Goal: Information Seeking & Learning: Compare options

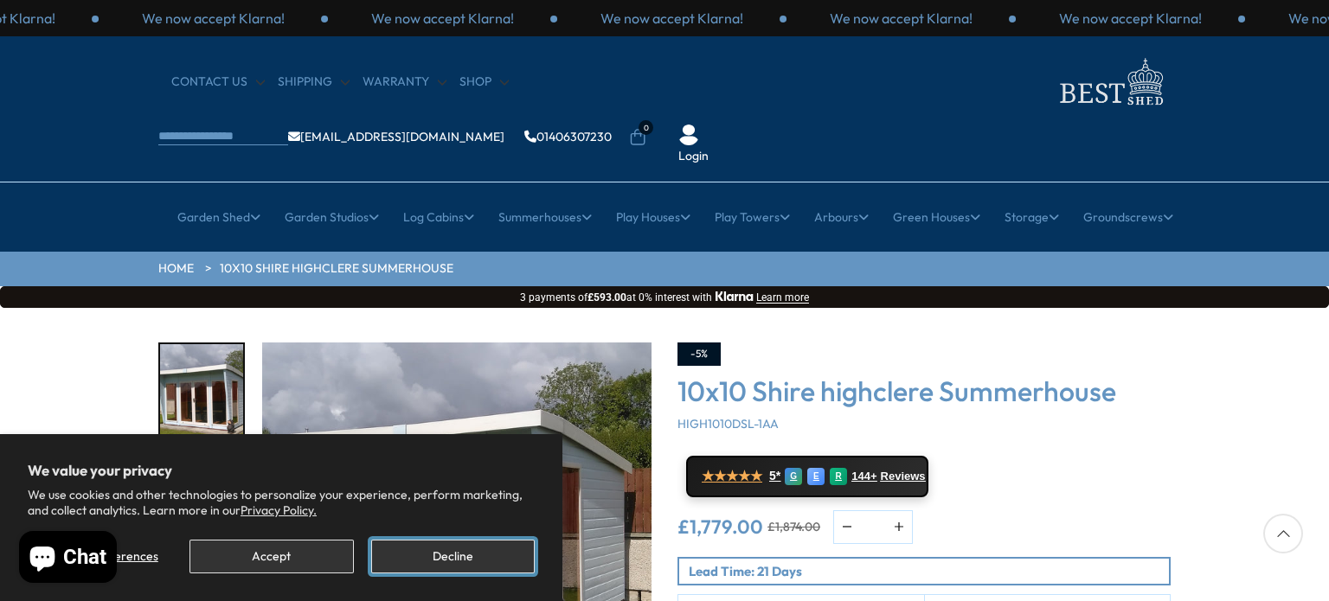
click at [401, 570] on button "Decline" at bounding box center [453, 557] width 164 height 34
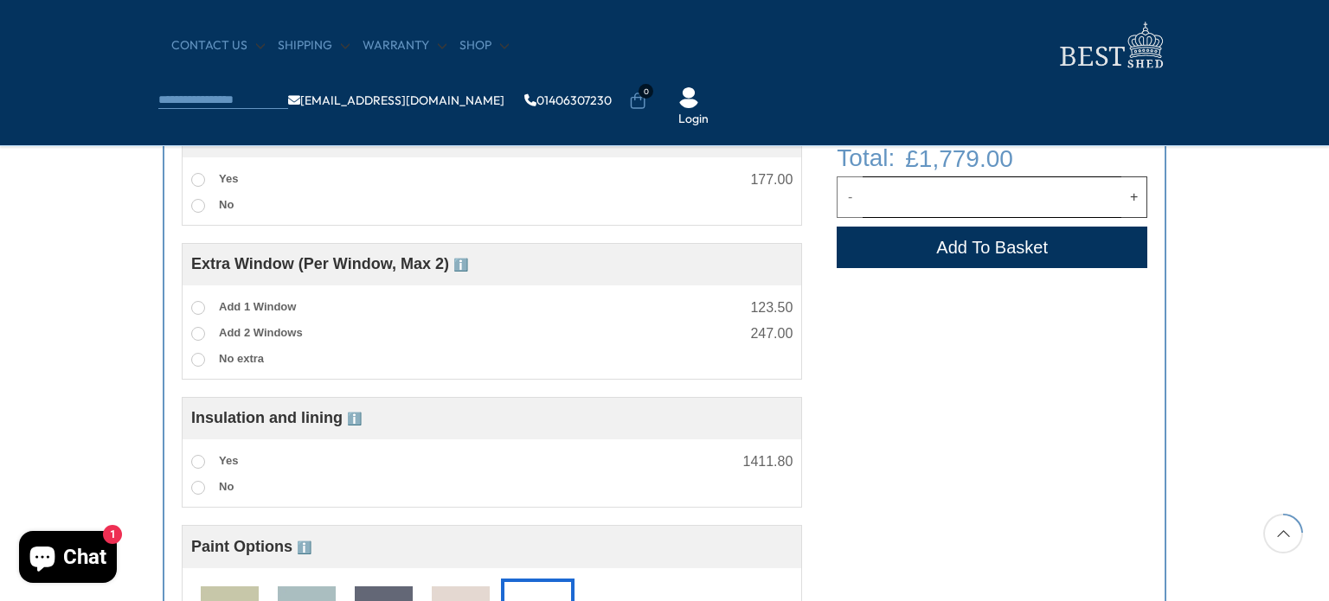
scroll to position [1140, 0]
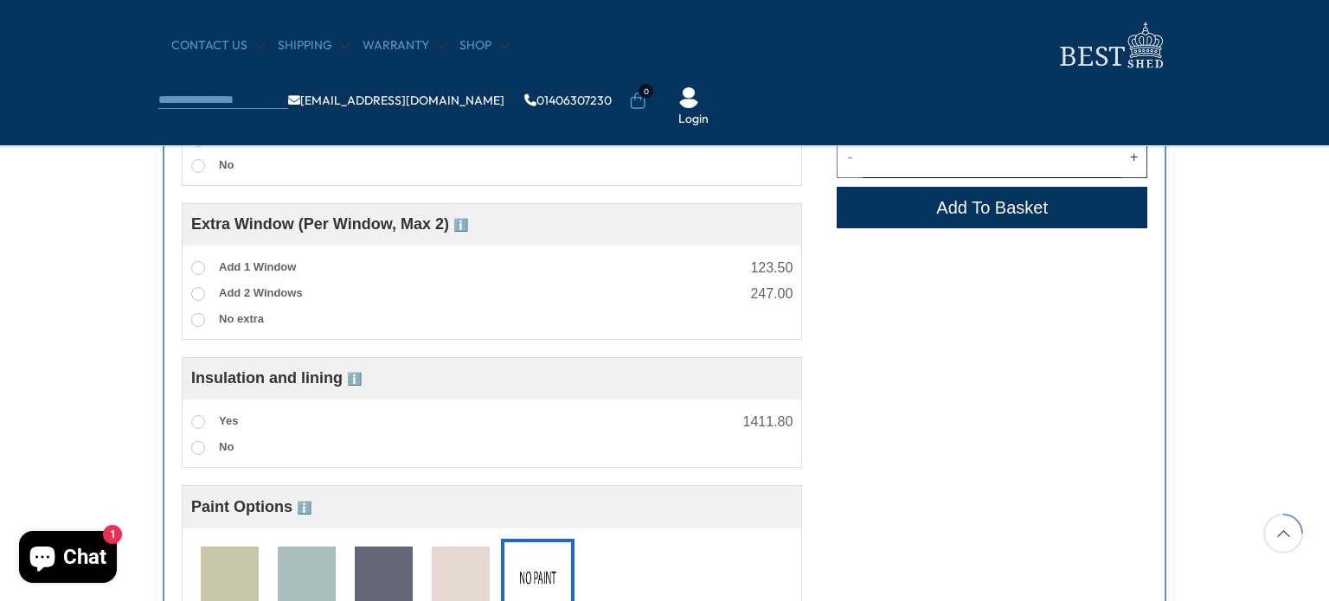
drag, startPoint x: 466, startPoint y: 217, endPoint x: 462, endPoint y: 227, distance: 10.5
click at [462, 227] on span "Extra Window (Per Window, Max 2) ℹ️" at bounding box center [329, 223] width 277 height 17
click at [462, 227] on span "ℹ️" at bounding box center [460, 225] width 15 height 14
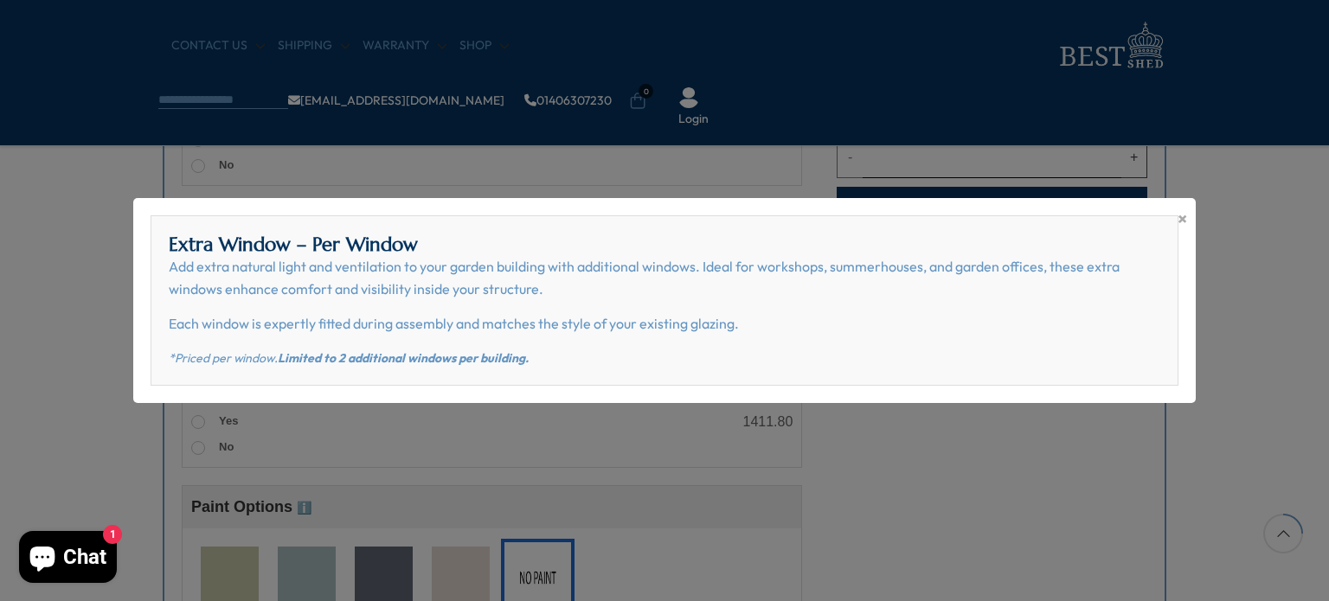
click at [74, 255] on div "× Extra Window – Per Window Add extra natural light and ventilation to your gar…" at bounding box center [664, 300] width 1329 height 601
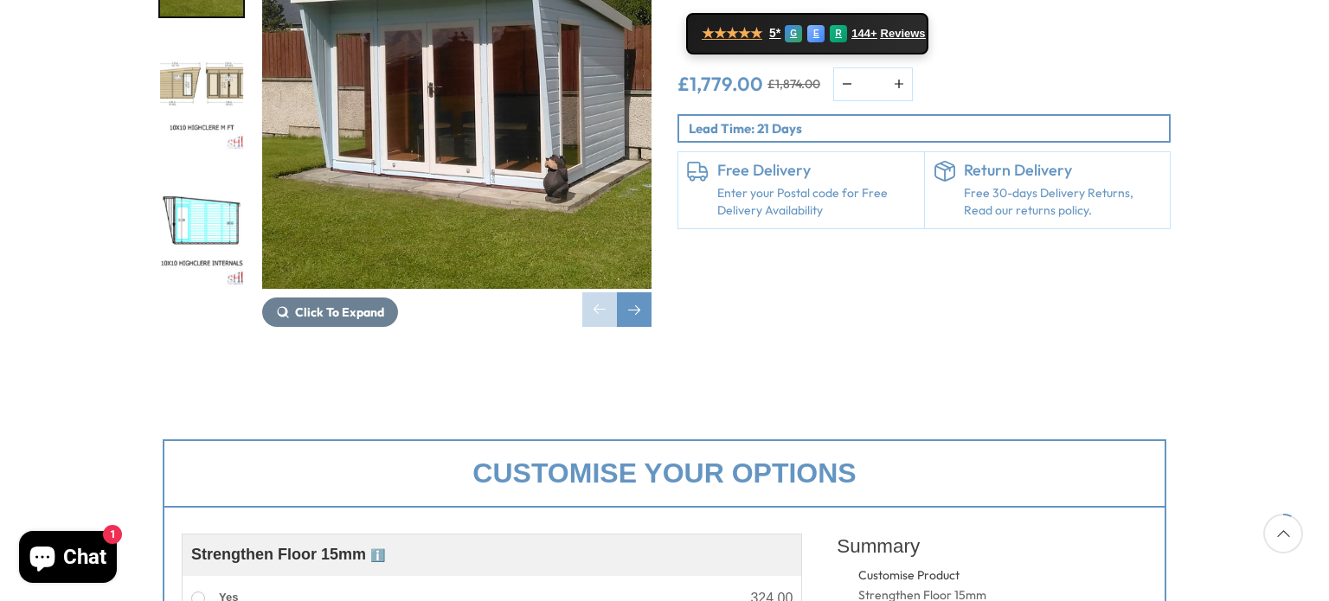
scroll to position [0, 0]
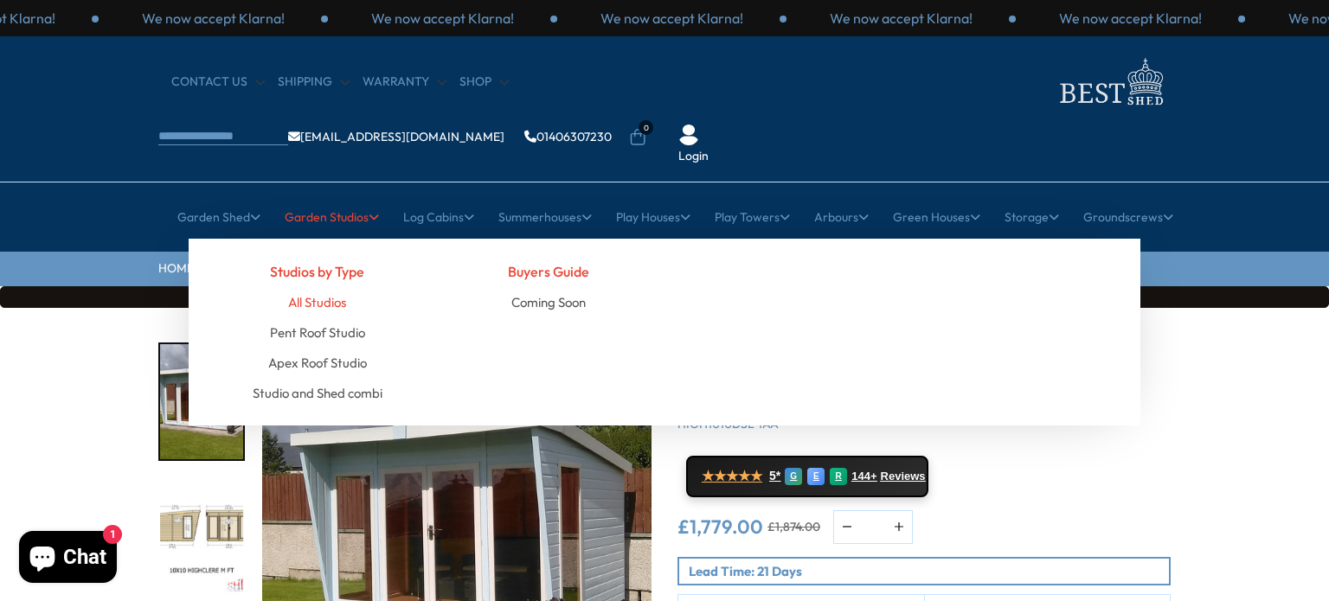
click at [317, 287] on link "All Studios" at bounding box center [317, 302] width 58 height 30
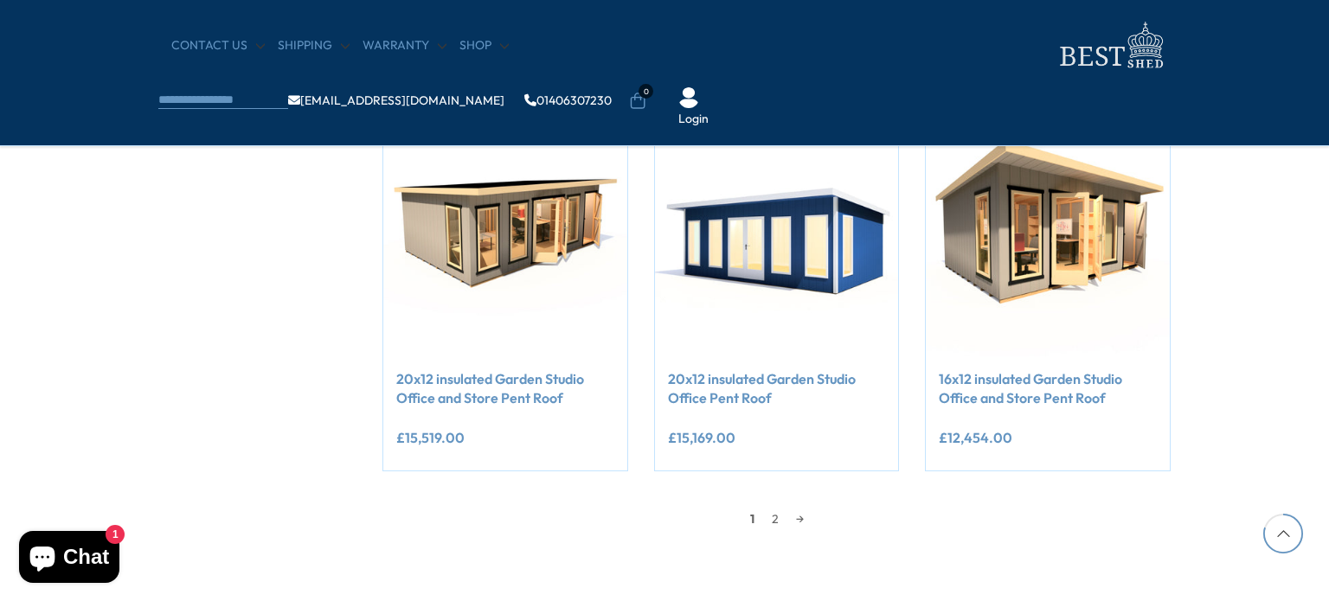
scroll to position [1456, 0]
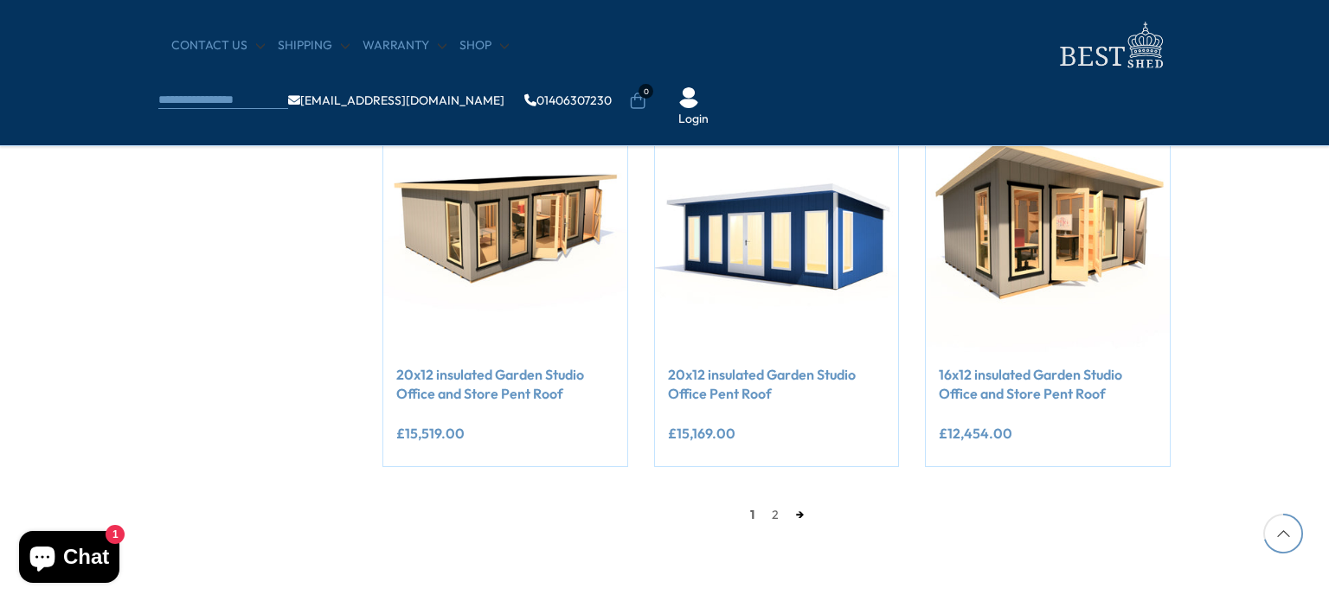
click at [787, 519] on link "→" at bounding box center [799, 515] width 25 height 26
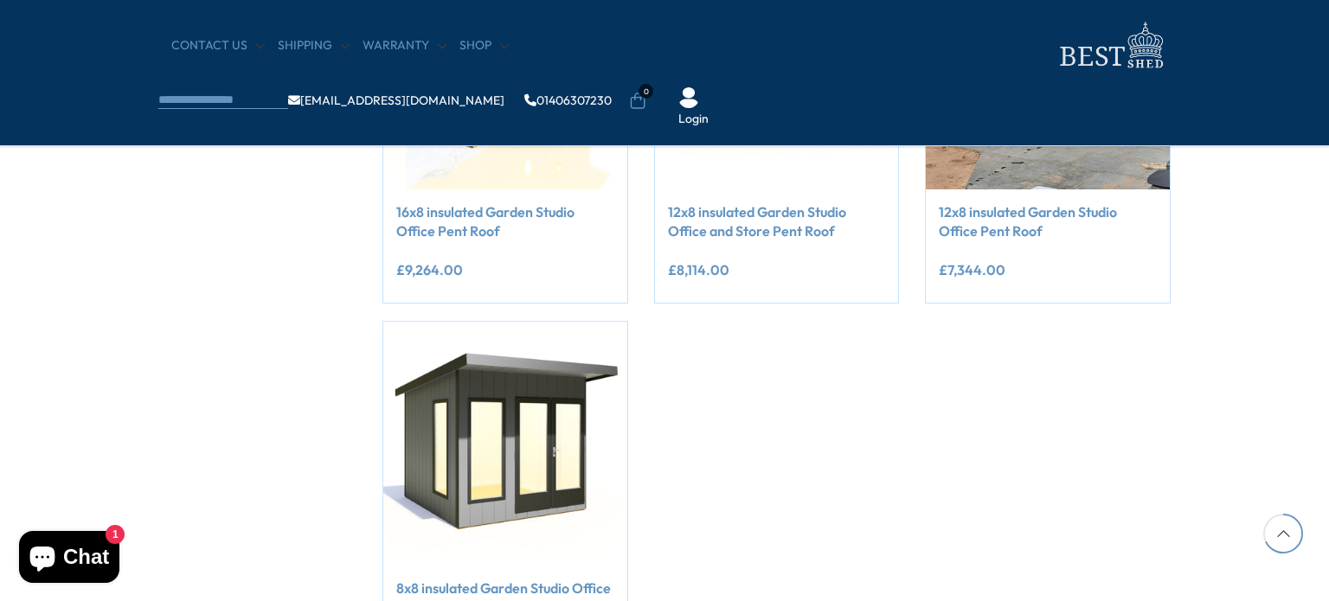
scroll to position [1479, 0]
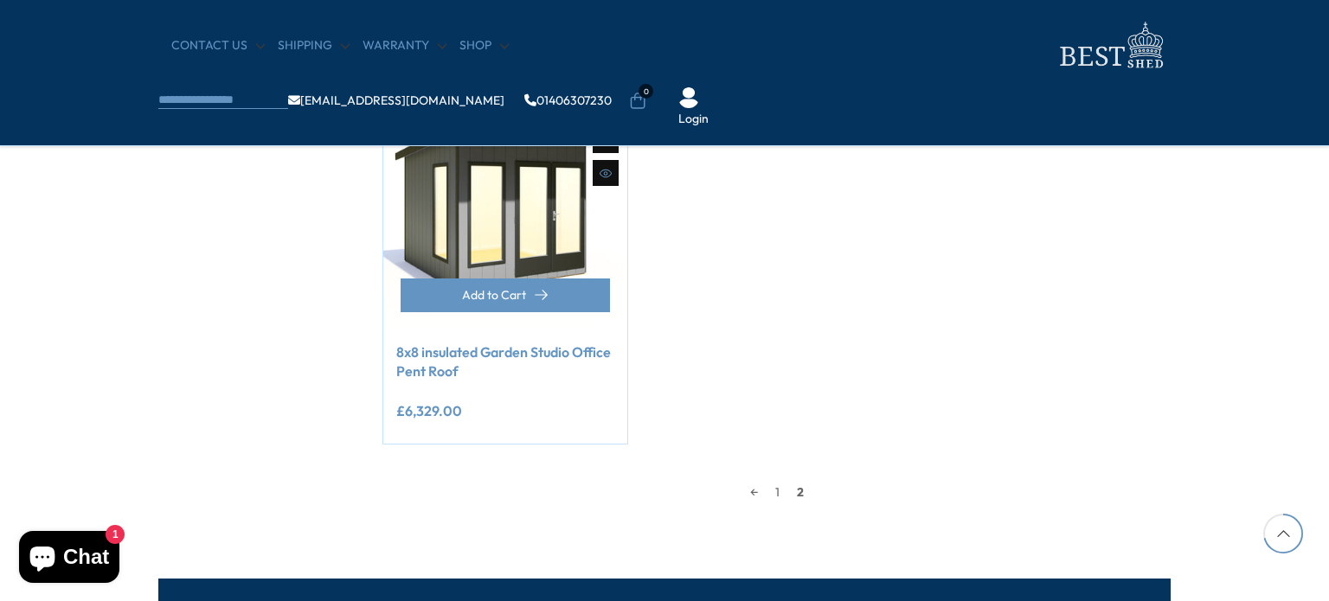
click at [581, 349] on link "8x8 insulated Garden Studio Office Pent Roof" at bounding box center [505, 362] width 218 height 39
